Goal: Task Accomplishment & Management: Use online tool/utility

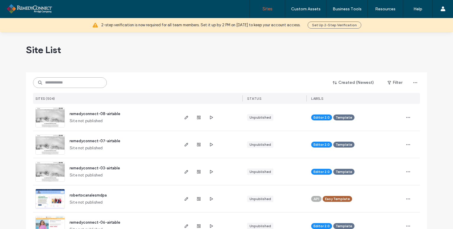
click at [68, 83] on input at bounding box center [70, 82] width 74 height 11
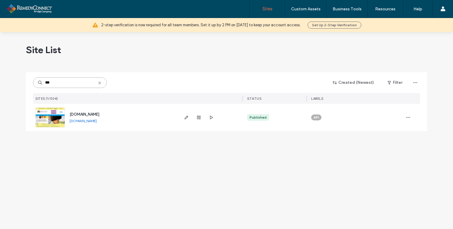
type input "***"
click at [45, 117] on img at bounding box center [50, 128] width 29 height 40
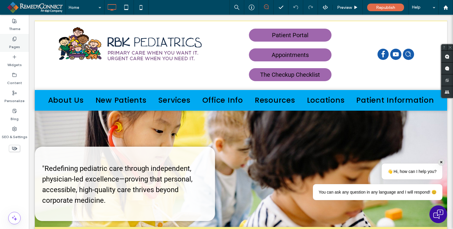
click at [17, 44] on label "Pages" at bounding box center [14, 45] width 11 height 8
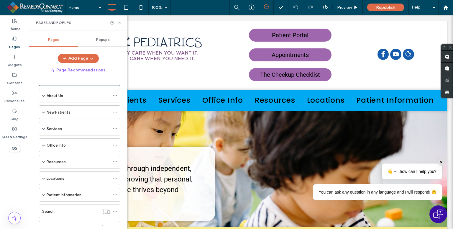
scroll to position [29, 0]
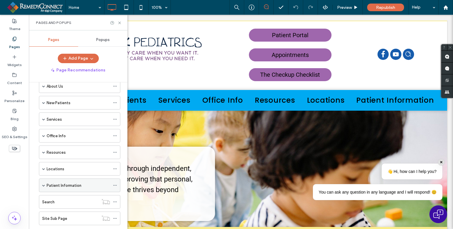
click at [43, 186] on span at bounding box center [43, 185] width 3 height 13
click at [43, 185] on span at bounding box center [43, 185] width 3 height 13
click at [43, 151] on span at bounding box center [43, 152] width 3 height 3
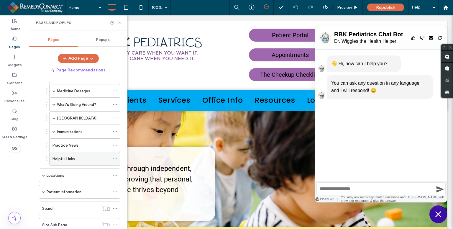
scroll to position [0, 0]
click at [55, 192] on label "Patient Information" at bounding box center [64, 192] width 35 height 10
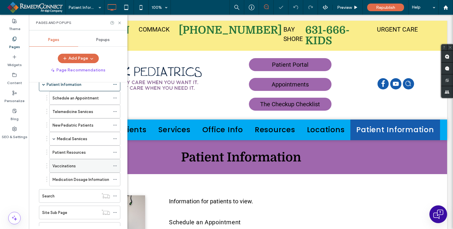
scroll to position [236, 0]
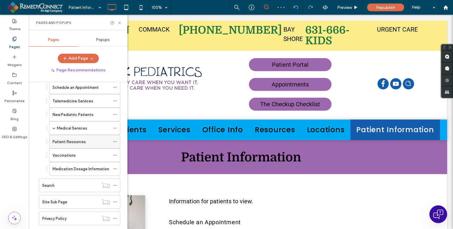
click at [81, 142] on div "Patient Resources" at bounding box center [80, 141] width 57 height 13
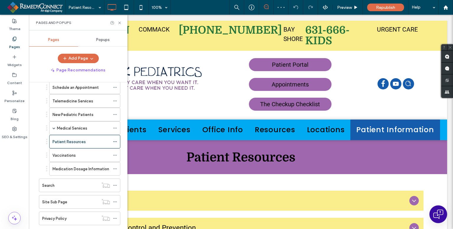
scroll to position [0, 0]
click at [119, 24] on icon at bounding box center [119, 23] width 4 height 4
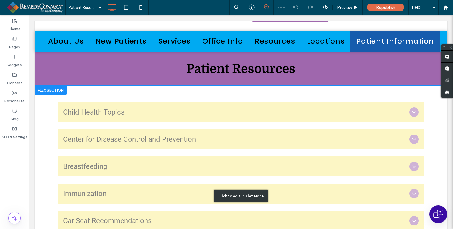
click at [81, 108] on div "Click to edit in Flex Mode" at bounding box center [241, 195] width 412 height 220
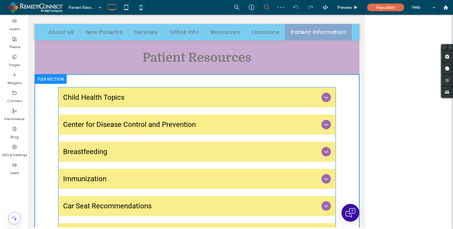
scroll to position [74, 0]
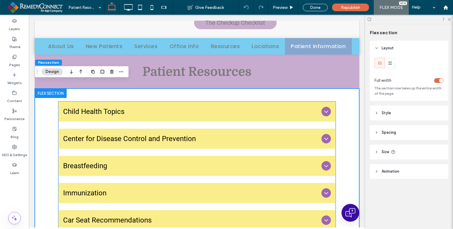
click at [86, 109] on span "Child Health Topics" at bounding box center [191, 111] width 256 height 11
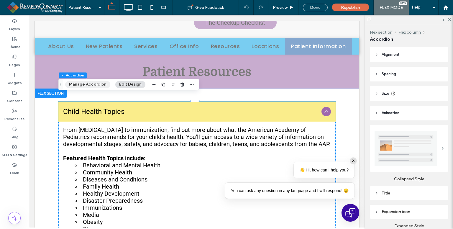
click at [77, 82] on button "Manage Accordion" at bounding box center [87, 84] width 45 height 7
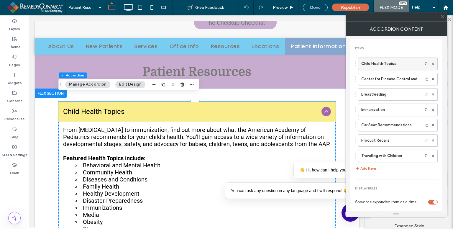
click at [383, 66] on label "Child Health Topics" at bounding box center [390, 64] width 58 height 12
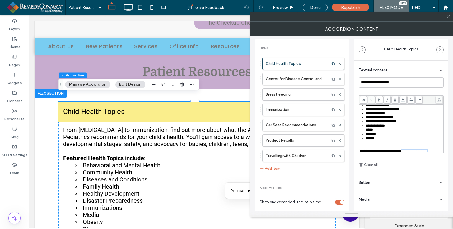
scroll to position [70, 0]
drag, startPoint x: 407, startPoint y: 140, endPoint x: 372, endPoint y: 143, distance: 34.3
click at [372, 149] on div "**********" at bounding box center [400, 151] width 83 height 4
click at [369, 99] on icon at bounding box center [370, 99] width 3 height 3
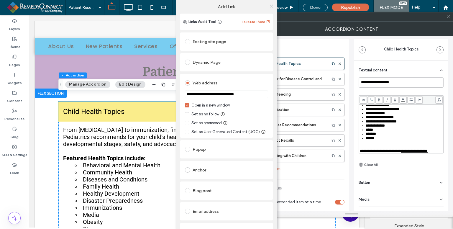
click at [209, 93] on input "**********" at bounding box center [226, 94] width 83 height 8
click at [199, 95] on input "**********" at bounding box center [226, 94] width 83 height 8
click at [253, 92] on input "**********" at bounding box center [226, 94] width 83 height 8
click at [254, 86] on div "Web address" at bounding box center [226, 82] width 83 height 9
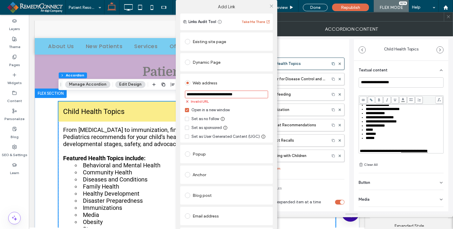
click at [207, 96] on input "**********" at bounding box center [226, 94] width 83 height 8
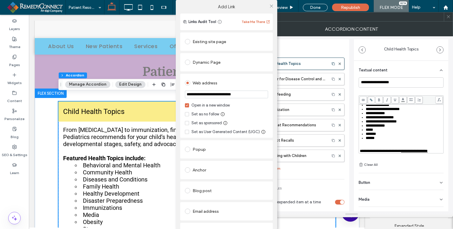
click at [251, 80] on div "Web address" at bounding box center [226, 82] width 83 height 9
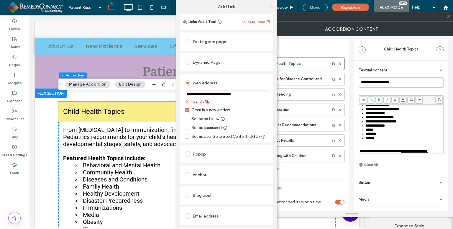
drag, startPoint x: 240, startPoint y: 94, endPoint x: 195, endPoint y: 99, distance: 45.3
click at [195, 99] on div "**********" at bounding box center [226, 97] width 83 height 14
click at [200, 97] on input "**********" at bounding box center [226, 94] width 83 height 8
click at [206, 93] on input "**********" at bounding box center [226, 94] width 83 height 8
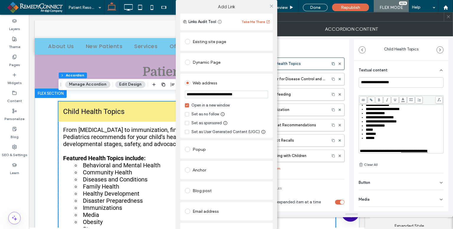
click at [229, 86] on div "Web address" at bounding box center [226, 82] width 83 height 9
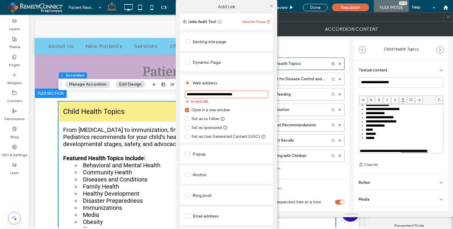
click at [230, 98] on div "Invalid URL" at bounding box center [226, 101] width 83 height 6
click at [230, 94] on input "**********" at bounding box center [226, 94] width 83 height 8
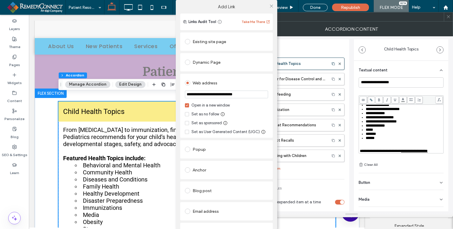
paste input "**********"
type input "**********"
click at [245, 80] on div "Web address" at bounding box center [226, 82] width 83 height 9
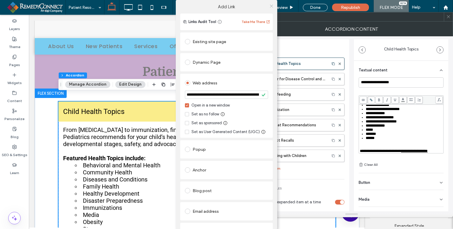
click at [269, 5] on icon at bounding box center [271, 6] width 4 height 4
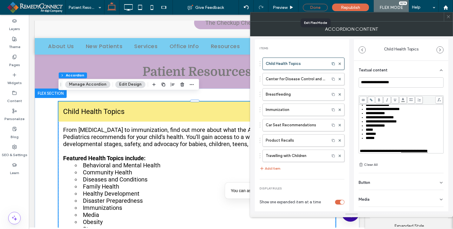
click at [316, 7] on div "Done" at bounding box center [315, 7] width 25 height 7
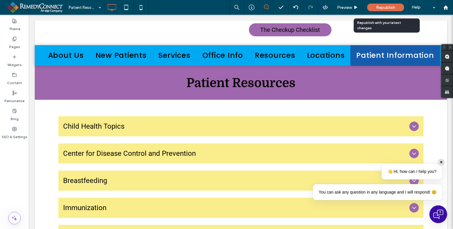
click at [383, 7] on span "Republish" at bounding box center [385, 7] width 19 height 5
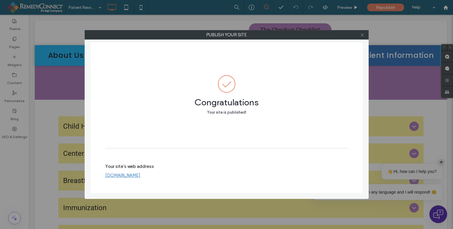
click at [361, 33] on icon at bounding box center [362, 35] width 4 height 4
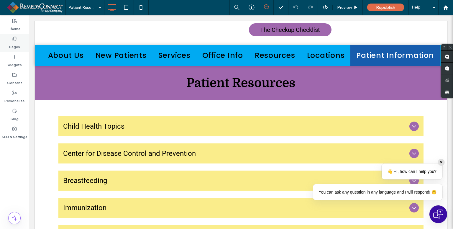
click at [9, 43] on label "Pages" at bounding box center [14, 45] width 11 height 8
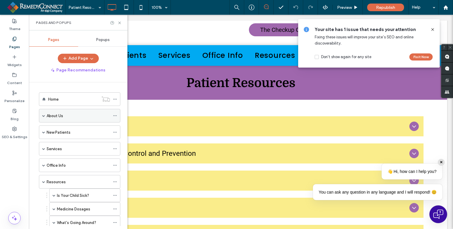
click at [44, 116] on span at bounding box center [43, 115] width 3 height 3
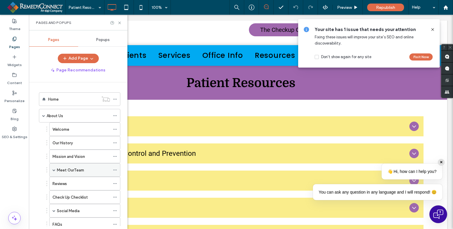
click at [115, 169] on use at bounding box center [114, 169] width 3 height 1
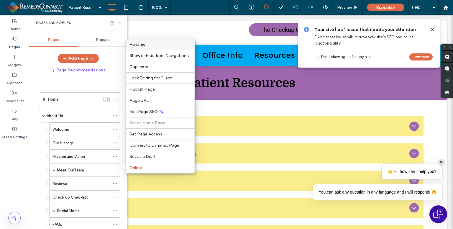
click at [143, 48] on div "Rename" at bounding box center [160, 44] width 69 height 11
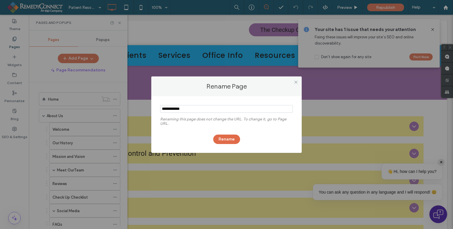
click at [178, 107] on input "notEmpty" at bounding box center [226, 109] width 133 height 8
type input "**********"
click at [227, 139] on button "Rename" at bounding box center [226, 138] width 27 height 9
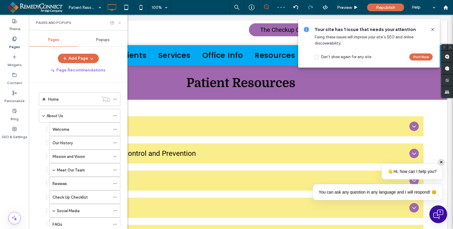
click at [117, 22] on icon at bounding box center [119, 23] width 4 height 4
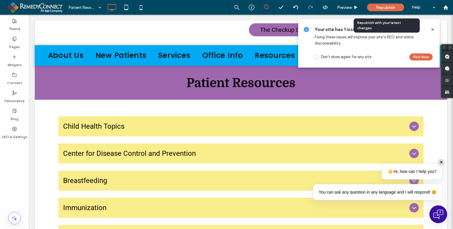
click at [398, 5] on div "Republish" at bounding box center [385, 8] width 37 height 8
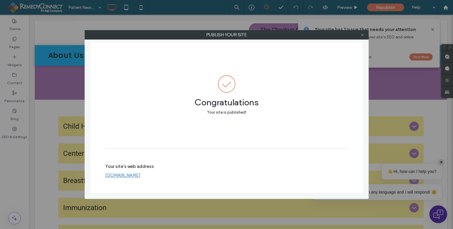
click at [362, 36] on icon at bounding box center [362, 35] width 4 height 4
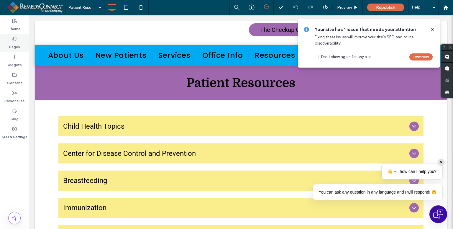
click at [21, 44] on div "Pages" at bounding box center [14, 43] width 29 height 18
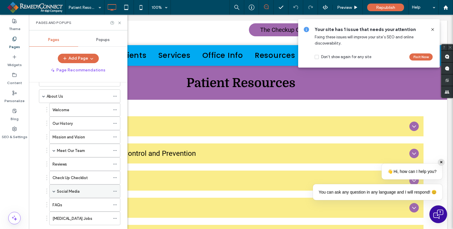
scroll to position [59, 0]
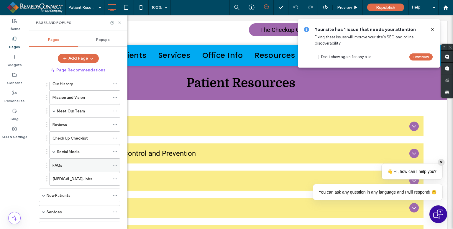
click at [58, 163] on label "FAQs" at bounding box center [57, 165] width 10 height 10
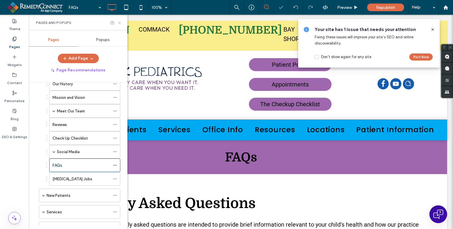
click at [119, 24] on icon at bounding box center [119, 23] width 4 height 4
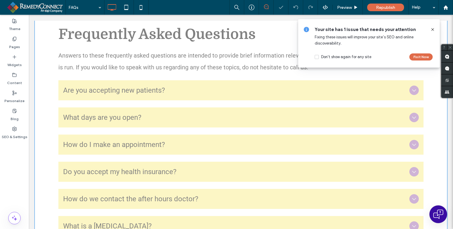
scroll to position [177, 0]
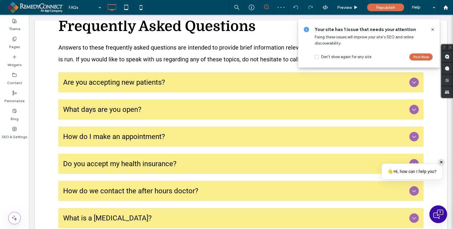
click at [432, 30] on icon at bounding box center [432, 29] width 5 height 5
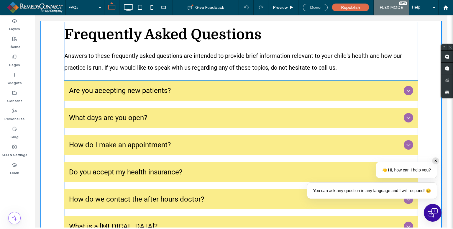
scroll to position [159, 0]
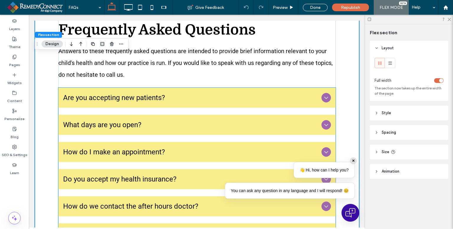
click at [151, 92] on span "Are you accepting new patients?" at bounding box center [191, 97] width 256 height 11
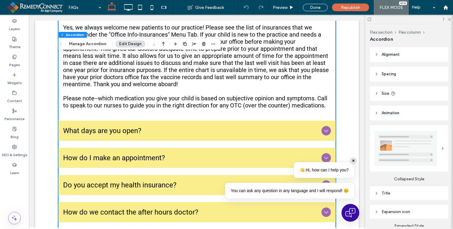
click at [131, 126] on span "What days are you open?" at bounding box center [191, 130] width 256 height 11
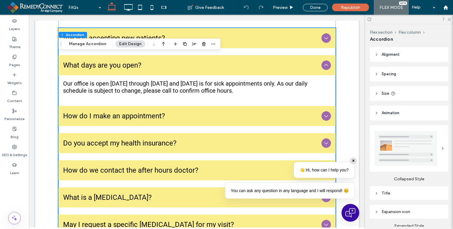
scroll to position [217, 0]
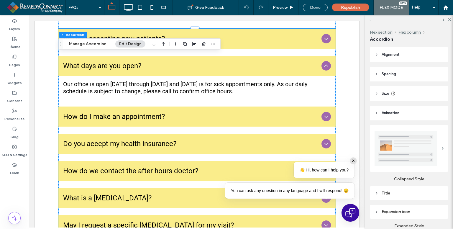
click at [131, 111] on span "How do I make an appointment?" at bounding box center [191, 116] width 256 height 11
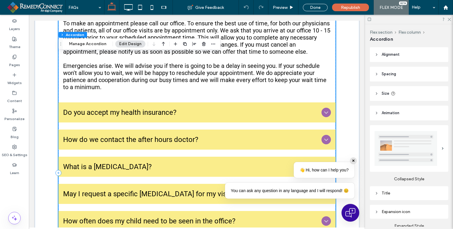
scroll to position [306, 0]
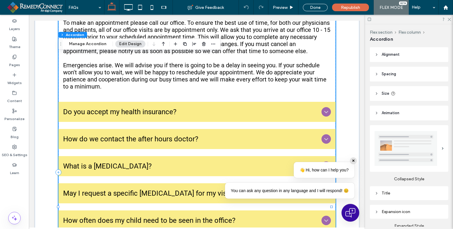
click at [189, 106] on span "Do you accept my health insurance?" at bounding box center [191, 111] width 256 height 11
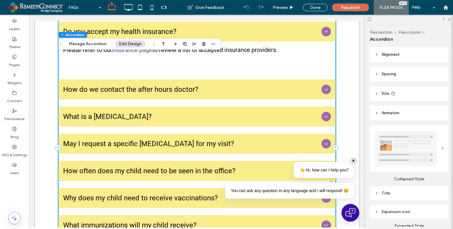
click at [108, 64] on div "Please refer to our insurance page to review a list of accepted insurance provi…" at bounding box center [196, 57] width 277 height 31
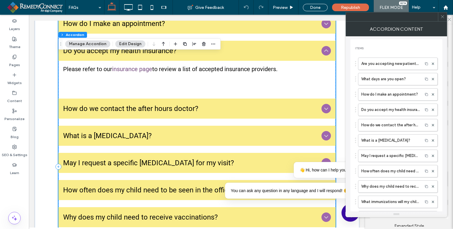
scroll to position [276, 0]
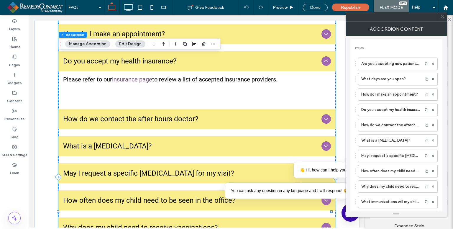
click at [263, 76] on p "Please refer to our insurance page to review a list of accepted insurance provi…" at bounding box center [197, 79] width 268 height 7
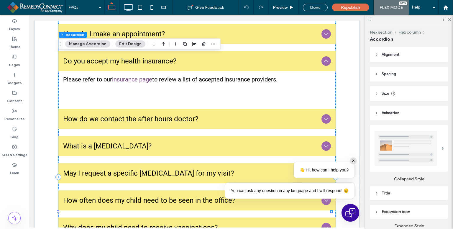
click at [263, 76] on p "Please refer to our insurance page to review a list of accepted insurance provi…" at bounding box center [197, 79] width 268 height 7
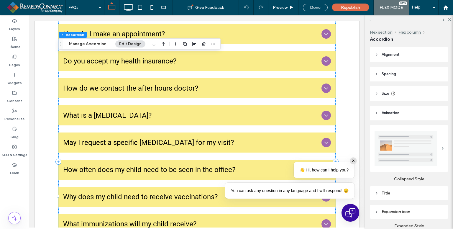
click at [142, 60] on div "Do you accept my health insurance?" at bounding box center [196, 61] width 277 height 20
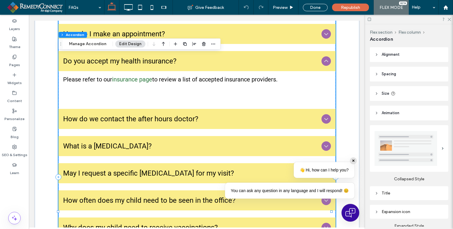
click at [142, 76] on link "insurance page" at bounding box center [132, 79] width 40 height 7
click at [161, 82] on div "Please refer to our insurance page to review a list of accepted insurance provi…" at bounding box center [197, 86] width 268 height 21
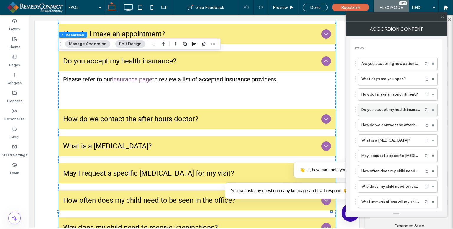
click at [398, 105] on label "Do you accept my health insurance?" at bounding box center [390, 110] width 58 height 12
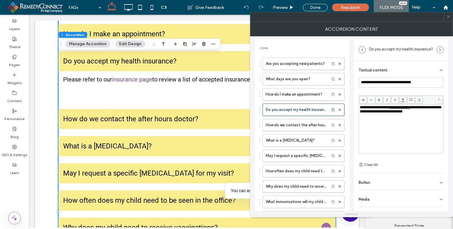
click at [391, 139] on div "**********" at bounding box center [400, 128] width 83 height 47
click at [387, 123] on div "**********" at bounding box center [400, 128] width 83 height 47
click at [290, 111] on label "Do you accept my health insurance?" at bounding box center [295, 110] width 61 height 12
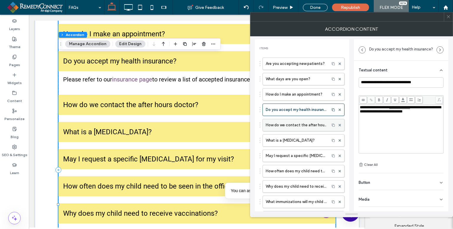
click at [292, 123] on label "How do we contact the after hours doctor?" at bounding box center [295, 125] width 61 height 12
type input "**********"
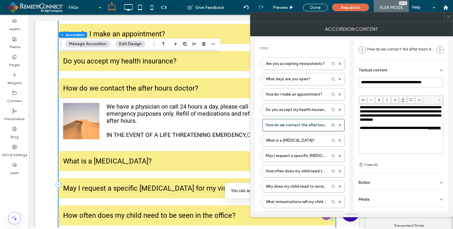
click at [375, 180] on div "Button" at bounding box center [400, 181] width 85 height 17
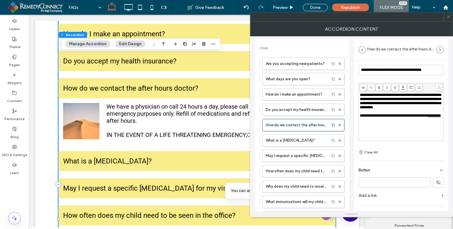
scroll to position [23, 0]
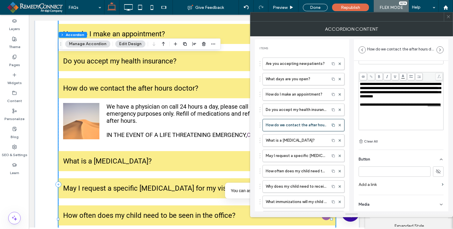
click at [378, 202] on div "Media" at bounding box center [400, 203] width 85 height 17
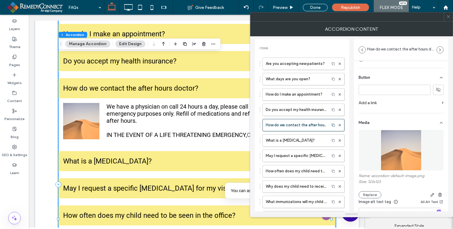
scroll to position [125, 0]
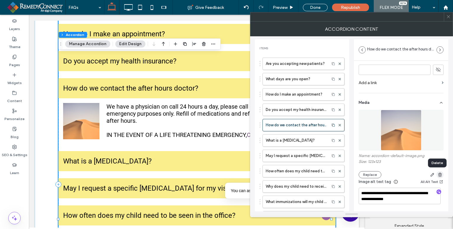
click at [437, 175] on icon "button" at bounding box center [439, 174] width 5 height 5
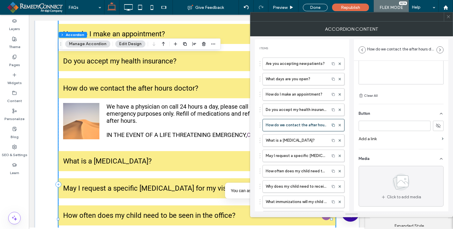
scroll to position [68, 0]
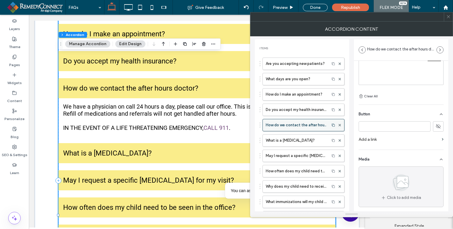
click at [305, 121] on label "How do we contact the after hours doctor?" at bounding box center [295, 125] width 61 height 12
click at [223, 124] on link "CALL 911" at bounding box center [215, 127] width 25 height 7
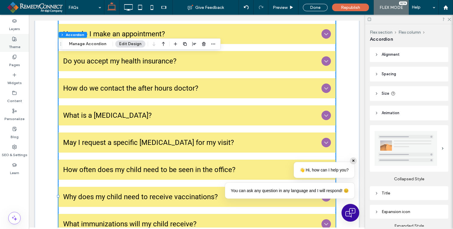
click at [8, 42] on div "Theme" at bounding box center [14, 43] width 29 height 18
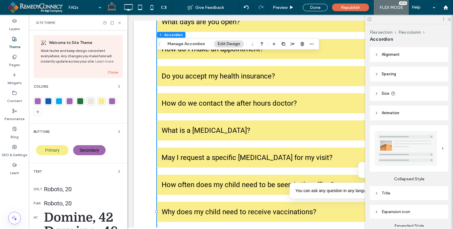
click at [18, 42] on label "Theme" at bounding box center [14, 45] width 11 height 8
click at [14, 57] on use at bounding box center [14, 57] width 3 height 4
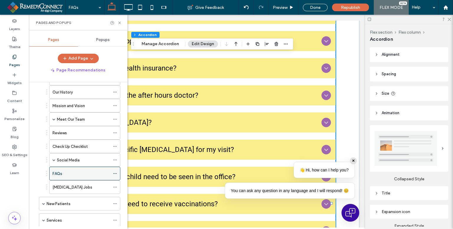
scroll to position [59, 0]
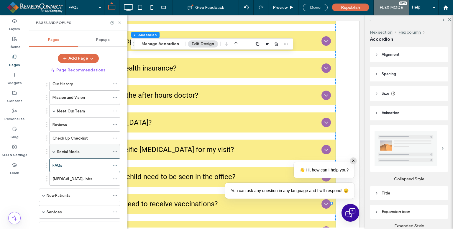
click at [82, 145] on div "Social Media" at bounding box center [83, 151] width 53 height 13
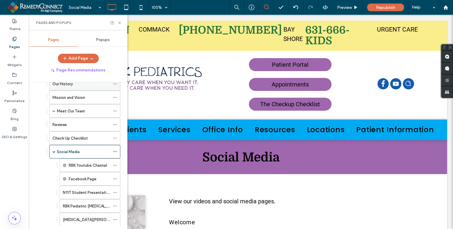
scroll to position [0, 0]
click at [118, 23] on icon at bounding box center [119, 23] width 4 height 4
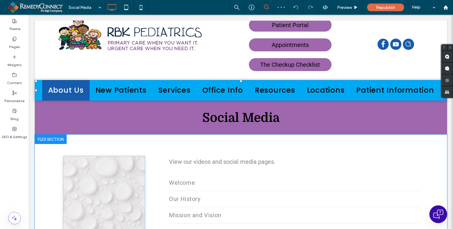
scroll to position [88, 0]
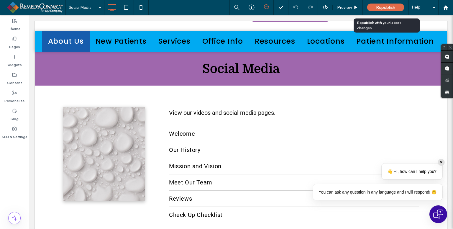
click at [394, 6] on span "Republish" at bounding box center [385, 7] width 19 height 5
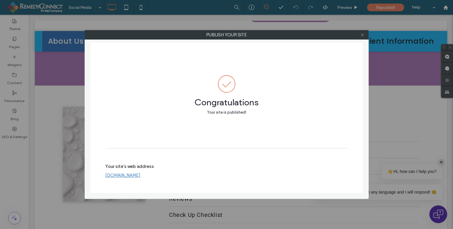
click at [362, 35] on icon at bounding box center [362, 35] width 4 height 4
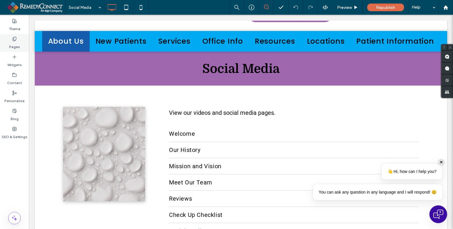
click at [9, 39] on div "Pages" at bounding box center [14, 43] width 29 height 18
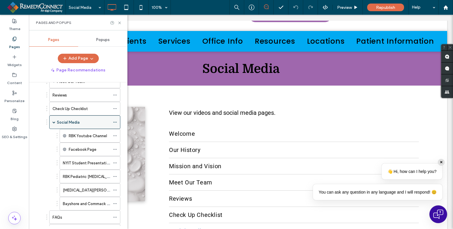
click at [53, 122] on span at bounding box center [53, 122] width 3 height 13
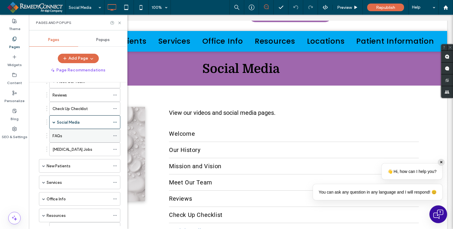
click at [67, 129] on div "FAQs" at bounding box center [80, 135] width 57 height 13
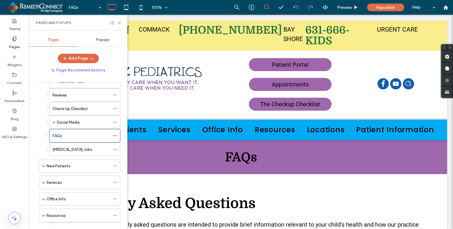
scroll to position [0, 0]
click at [120, 22] on icon at bounding box center [119, 23] width 4 height 4
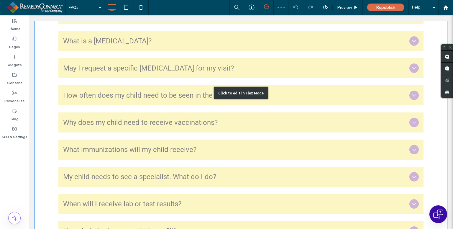
click at [130, 105] on div "Click to edit in Flex Mode" at bounding box center [241, 92] width 412 height 545
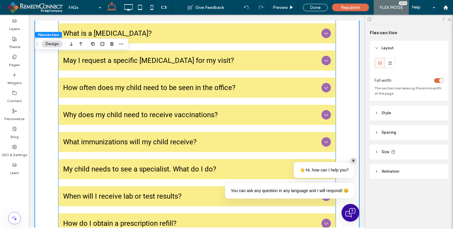
click at [133, 115] on div "Why does my child need to receive vaccinations?" at bounding box center [196, 115] width 277 height 20
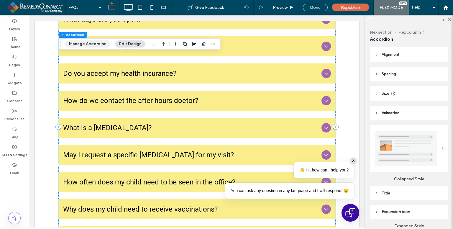
click at [98, 41] on button "Manage Accordion" at bounding box center [87, 43] width 45 height 7
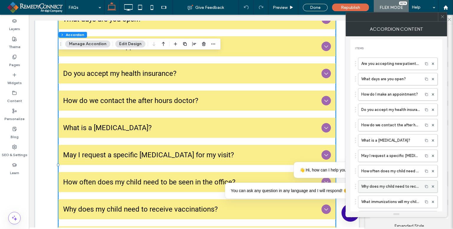
click at [387, 188] on label "Why does my child need to receive vaccinations?" at bounding box center [390, 186] width 58 height 12
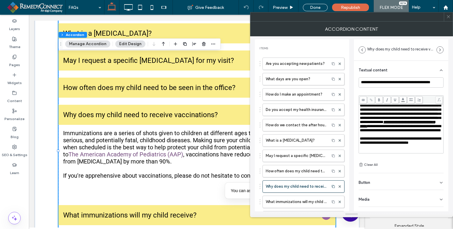
scroll to position [32, 0]
click at [369, 149] on div "Rich Text Editor" at bounding box center [400, 151] width 83 height 4
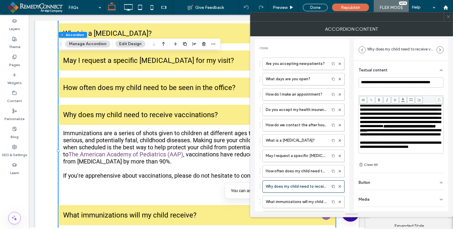
scroll to position [23, 0]
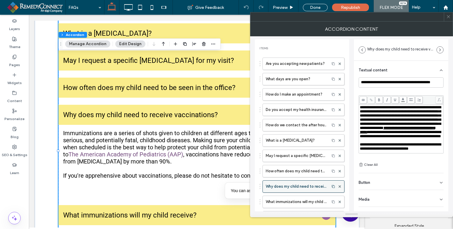
click at [288, 187] on label "Why does my child need to receive vaccinations?" at bounding box center [295, 186] width 61 height 12
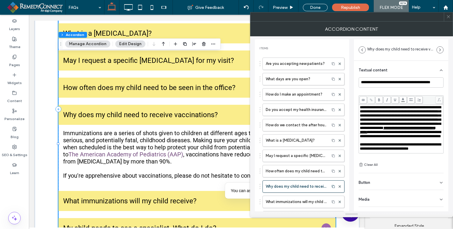
scroll to position [22, 0]
click at [300, 199] on label "What immunizations will my child receive?" at bounding box center [295, 202] width 61 height 12
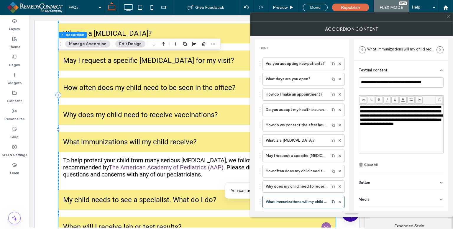
click at [372, 146] on div "**********" at bounding box center [400, 128] width 83 height 47
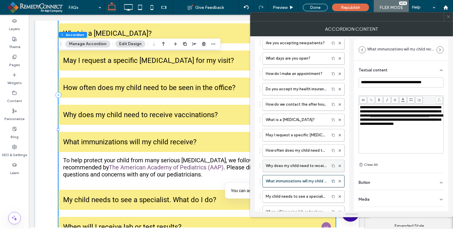
scroll to position [59, 0]
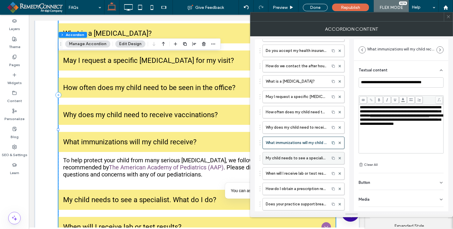
click at [293, 158] on label "My child needs to see a specialist. What do I do?" at bounding box center [295, 158] width 61 height 12
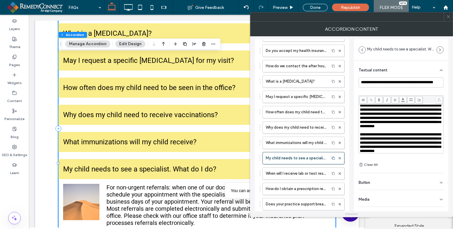
scroll to position [41, 0]
click at [387, 179] on div "Button" at bounding box center [400, 181] width 85 height 17
click at [437, 193] on icon at bounding box center [437, 194] width 5 height 5
click at [365, 180] on span "Button" at bounding box center [363, 182] width 11 height 4
click at [371, 197] on div "Media" at bounding box center [400, 198] width 85 height 17
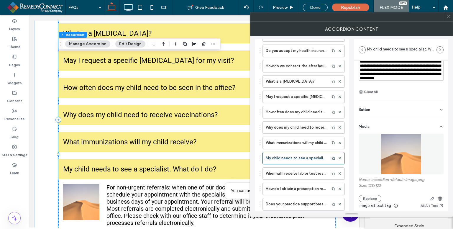
scroll to position [88, 0]
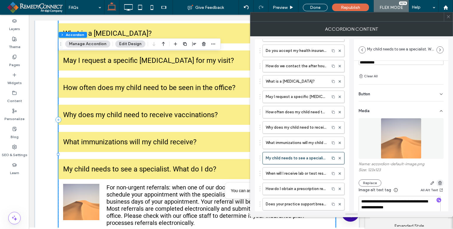
click at [437, 182] on icon "button" at bounding box center [439, 182] width 5 height 5
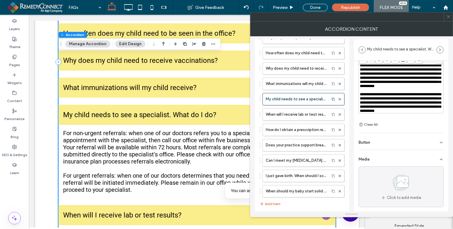
scroll to position [476, 0]
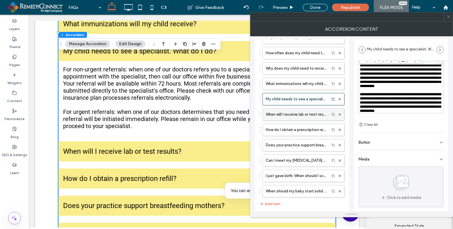
click at [299, 113] on label "When will I receive lab or test results?" at bounding box center [295, 114] width 61 height 12
type input "**********"
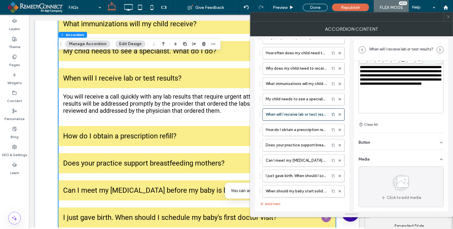
click at [388, 103] on div "**********" at bounding box center [400, 88] width 83 height 47
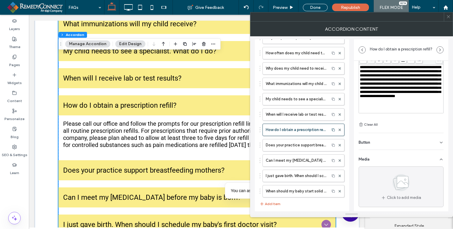
scroll to position [4, 0]
click at [286, 141] on label "Does your practice support breastfeeding mothers?" at bounding box center [295, 145] width 61 height 12
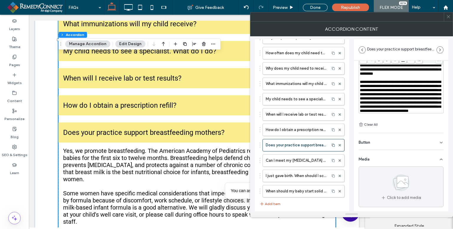
scroll to position [65, 0]
click at [293, 160] on label "Can I meet my pediatrician before my baby is born?" at bounding box center [295, 160] width 61 height 12
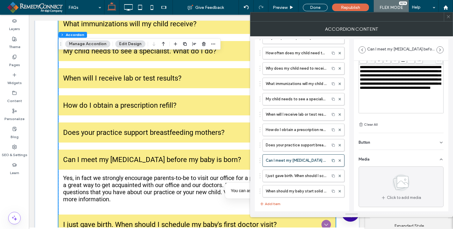
scroll to position [4, 0]
click at [372, 104] on div "**********" at bounding box center [400, 88] width 83 height 47
click at [283, 177] on label "I just gave birth. When should I schedule my baby's first doctor visit?" at bounding box center [295, 176] width 61 height 12
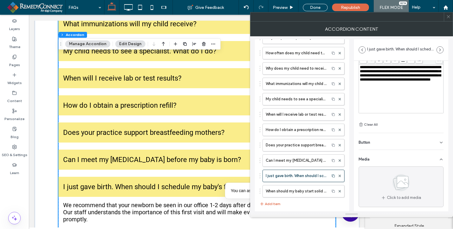
click at [375, 106] on div "**********" at bounding box center [400, 88] width 83 height 47
click at [277, 190] on label "When should my baby start solid foods?" at bounding box center [295, 191] width 61 height 12
type input "**********"
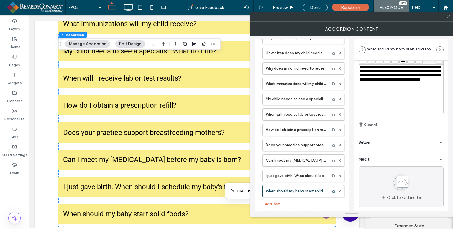
click at [378, 97] on div "**********" at bounding box center [400, 88] width 83 height 47
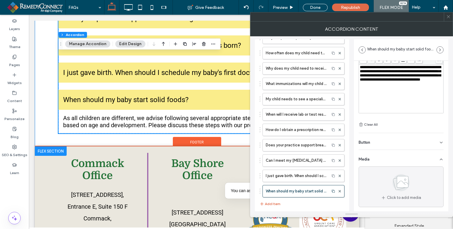
scroll to position [594, 0]
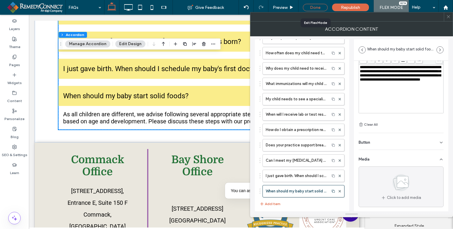
click at [316, 8] on div "Done" at bounding box center [315, 7] width 25 height 7
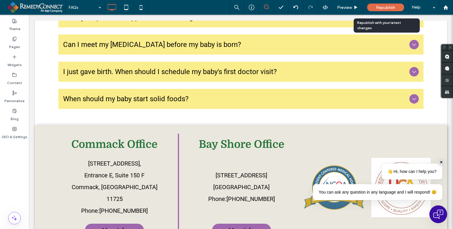
click at [380, 8] on span "Republish" at bounding box center [385, 7] width 19 height 5
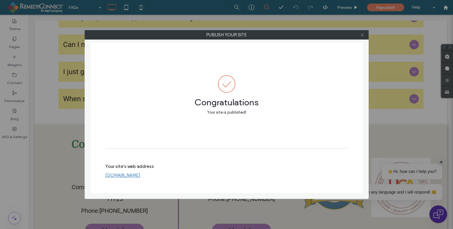
click at [362, 36] on icon at bounding box center [362, 35] width 4 height 4
